Goal: Task Accomplishment & Management: Complete application form

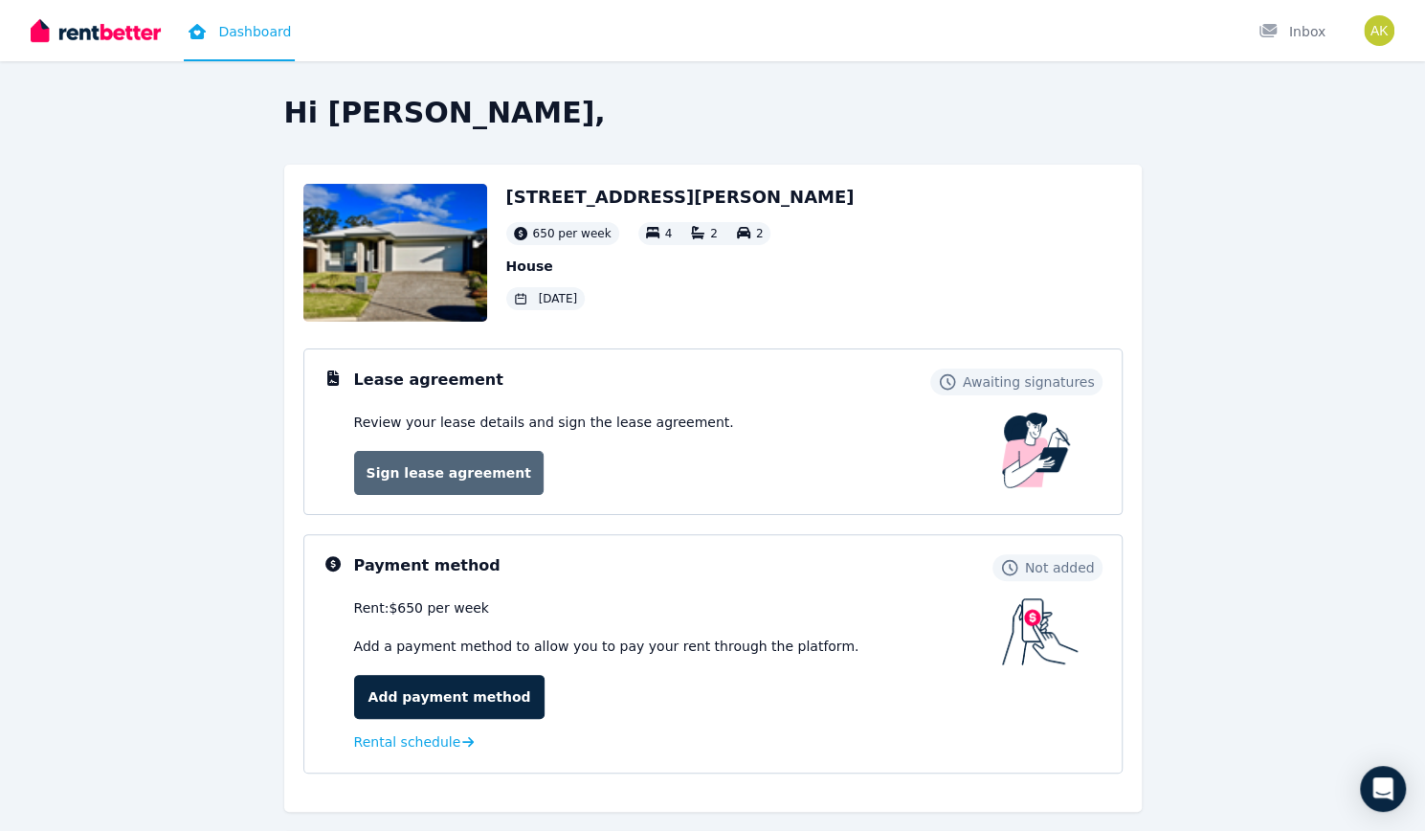
click at [453, 462] on link "Sign lease agreement" at bounding box center [448, 473] width 189 height 44
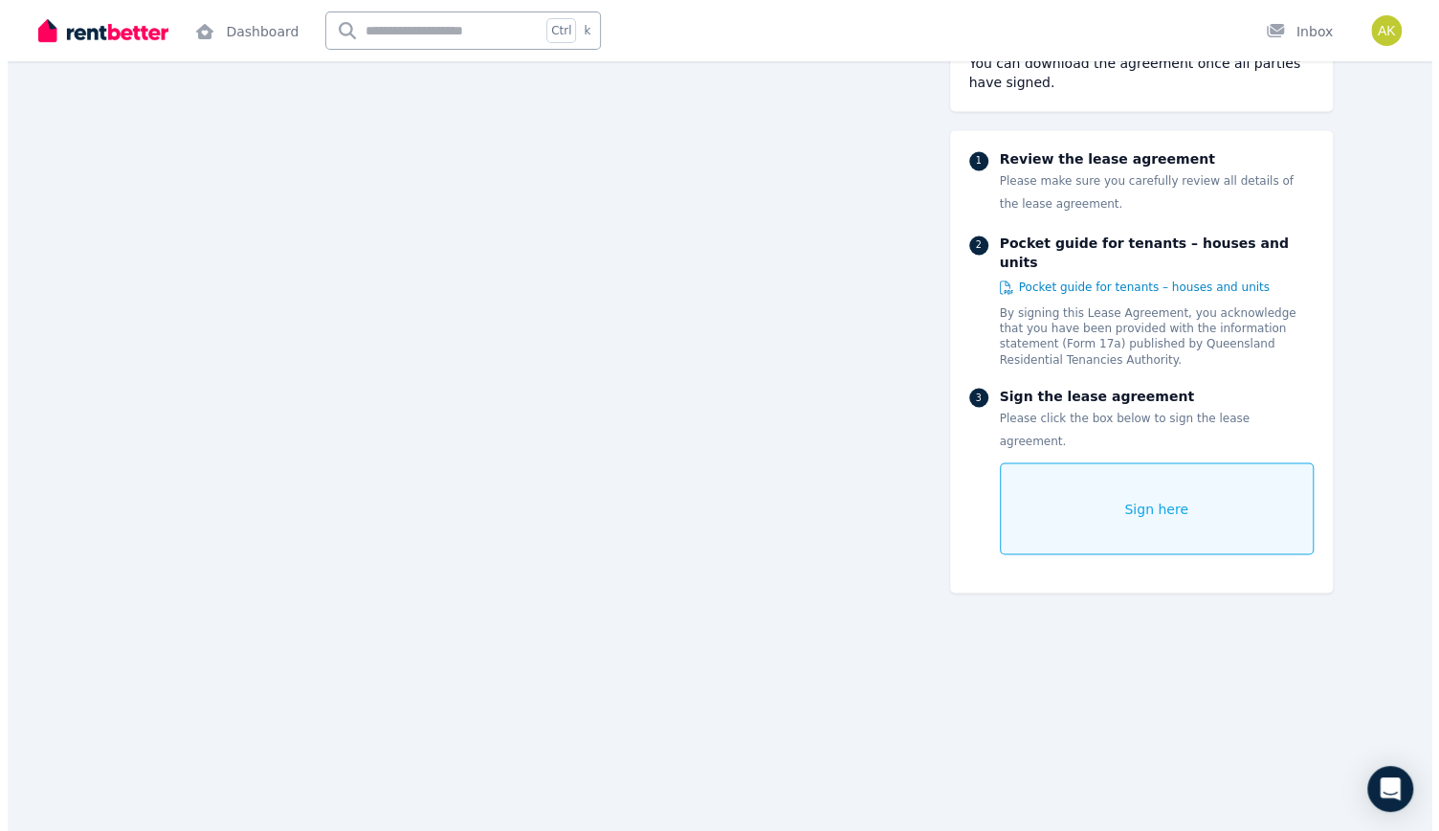
scroll to position [1739, 0]
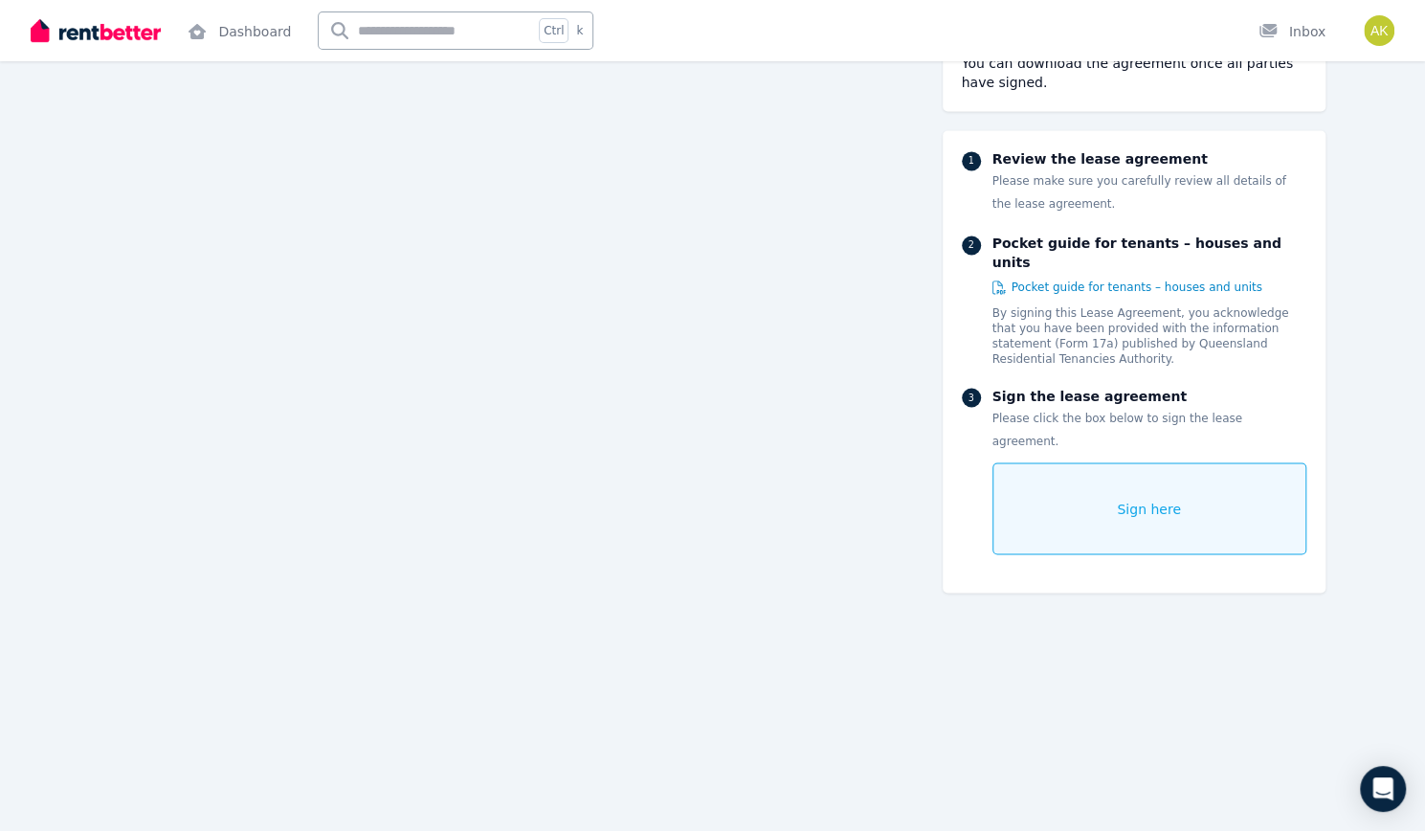
click at [1177, 462] on div "Sign here" at bounding box center [1149, 508] width 314 height 92
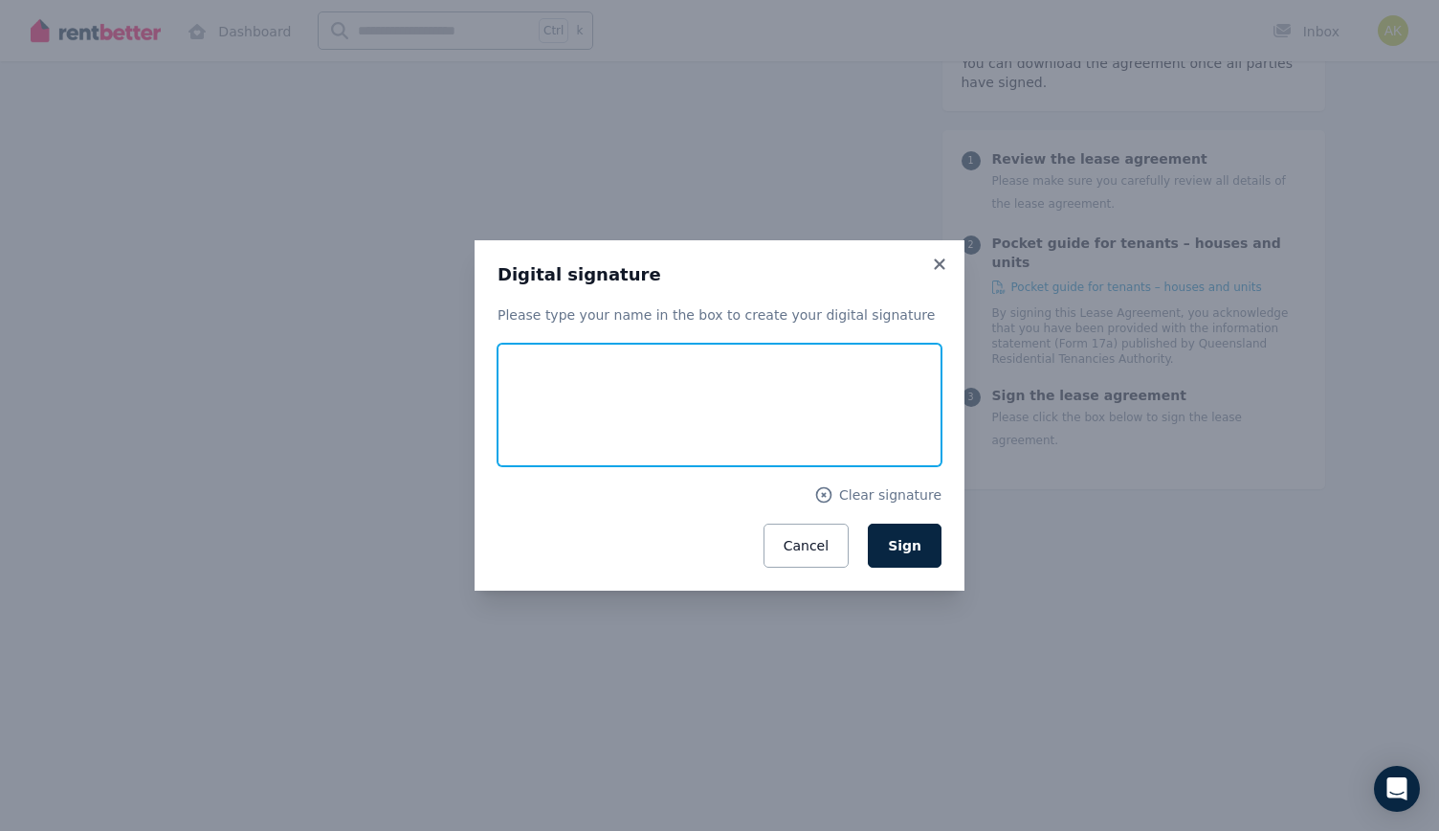
click at [591, 393] on input "text" at bounding box center [720, 405] width 444 height 122
type input "**********"
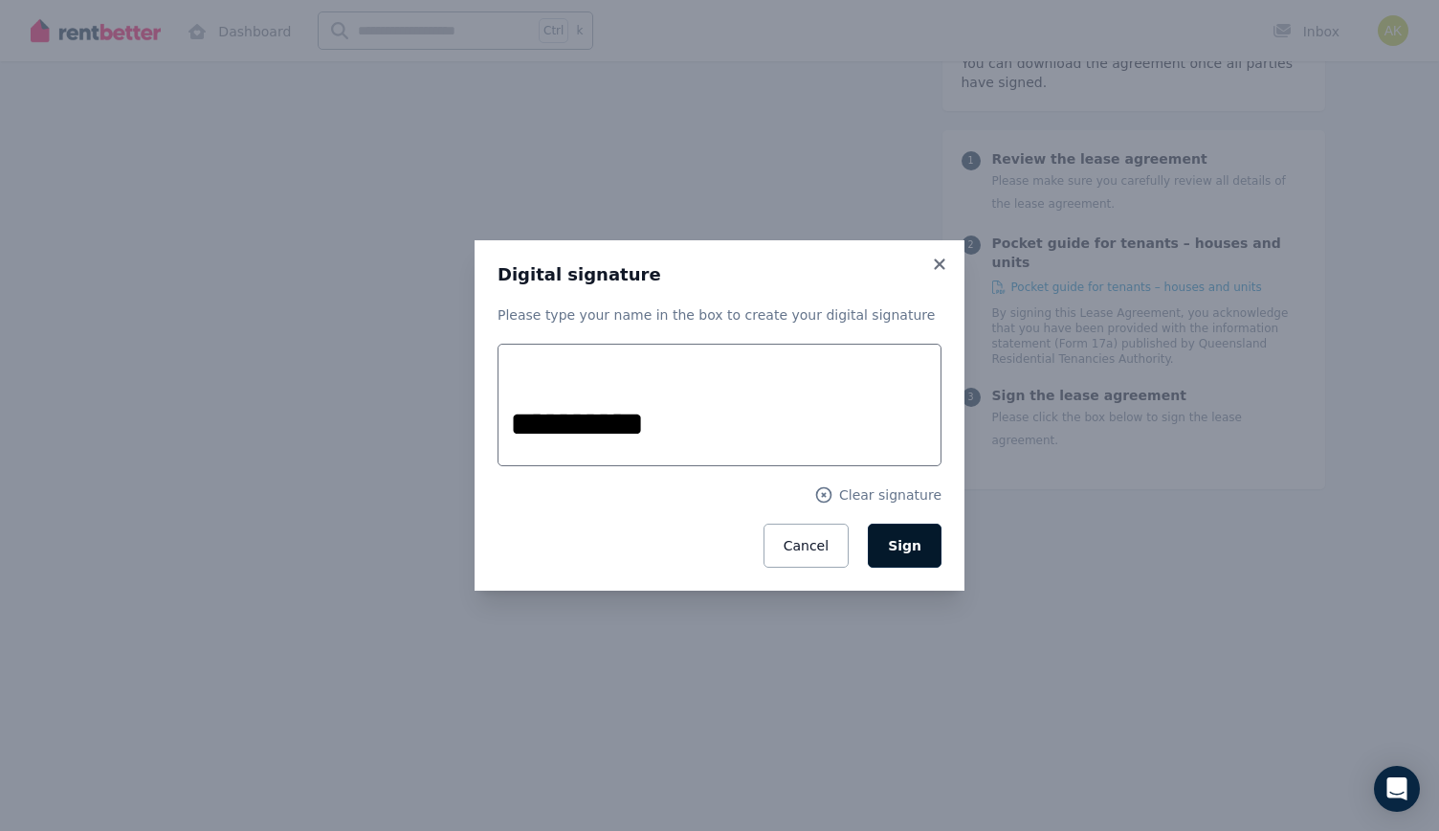
click at [921, 554] on button "Sign" at bounding box center [905, 545] width 74 height 44
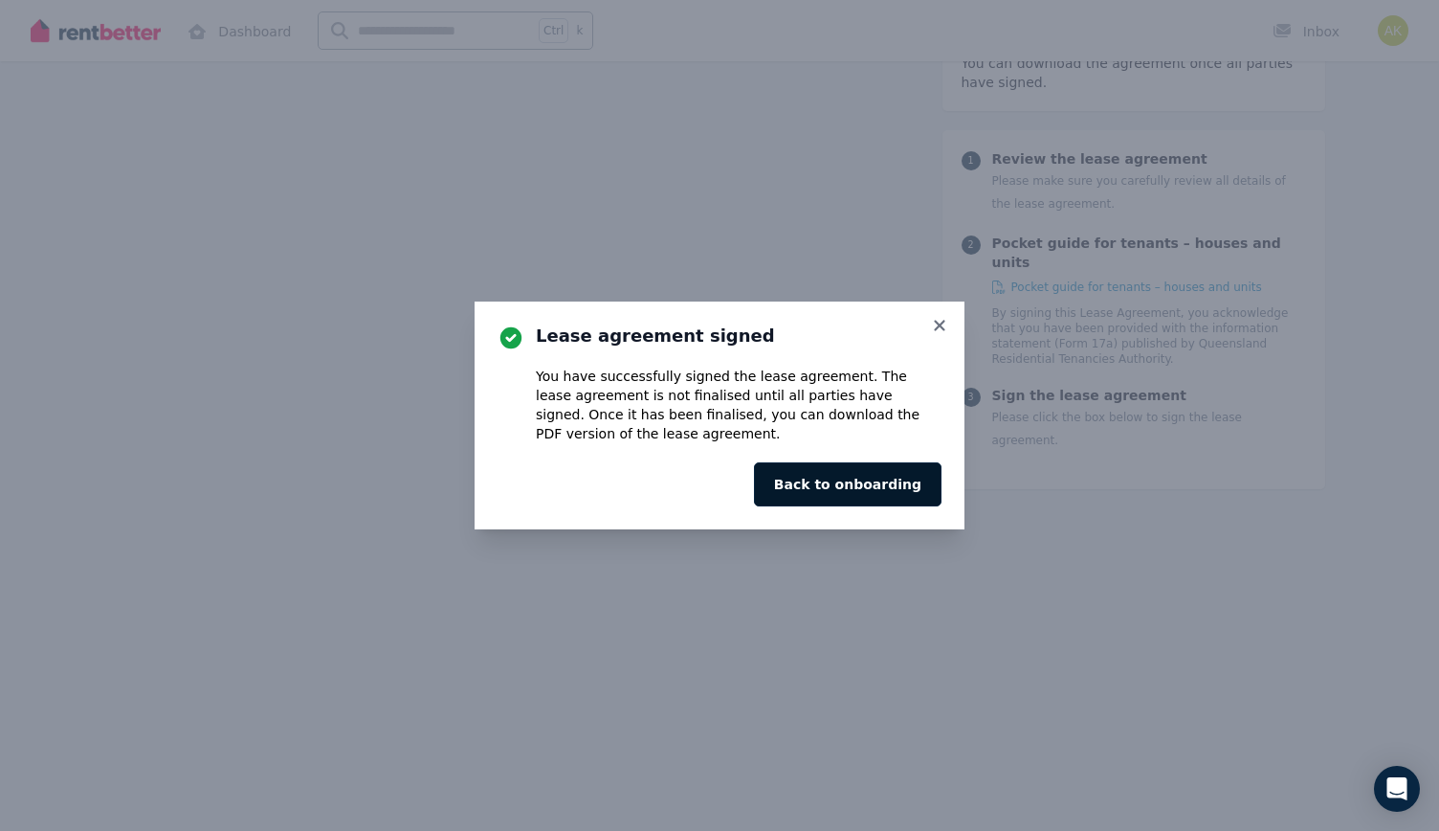
click at [878, 489] on button "Back to onboarding" at bounding box center [848, 484] width 188 height 44
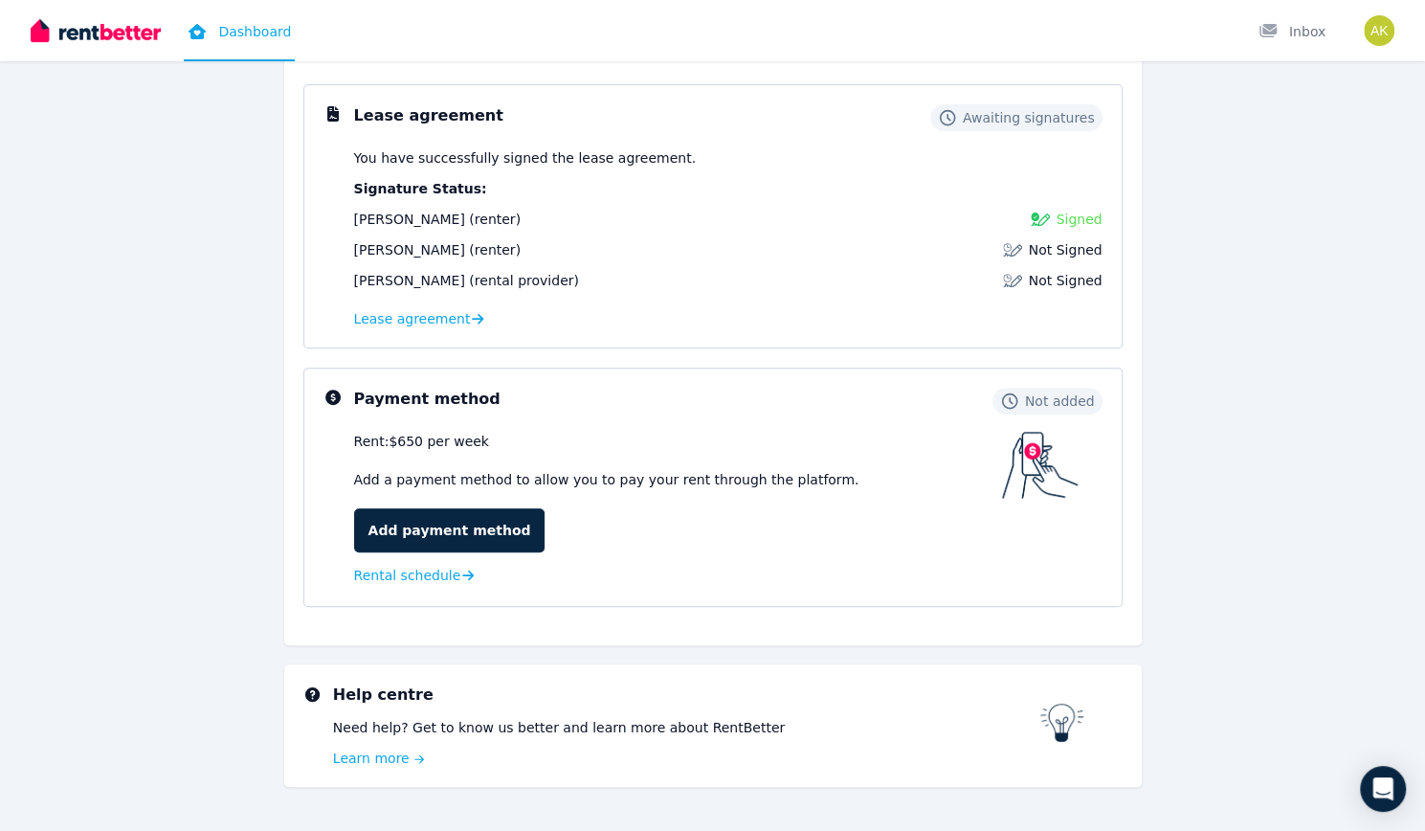
scroll to position [264, 0]
